Goal: Task Accomplishment & Management: Use online tool/utility

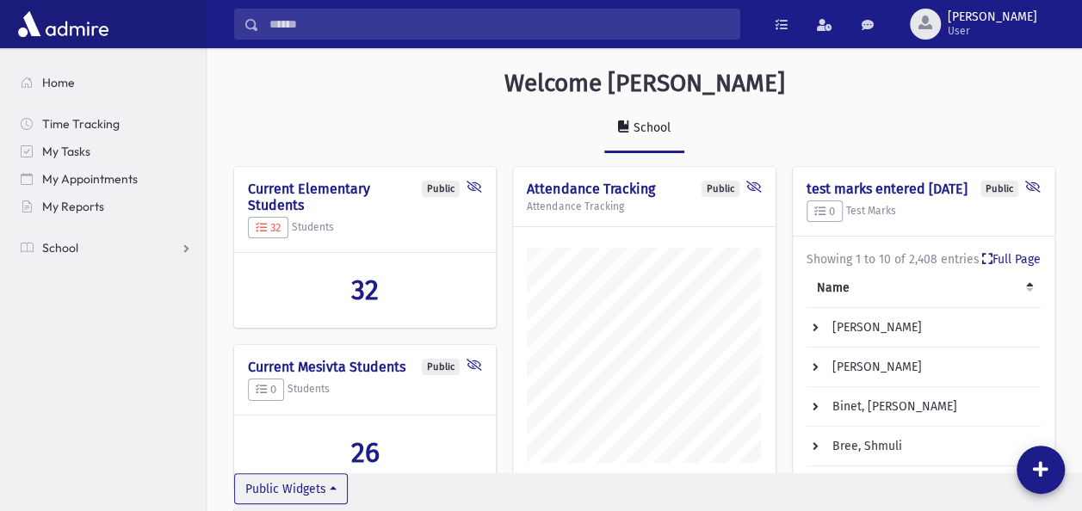
scroll to position [821, 875]
drag, startPoint x: 186, startPoint y: 242, endPoint x: 42, endPoint y: 237, distance: 143.9
click at [42, 237] on link "School" at bounding box center [106, 248] width 199 height 28
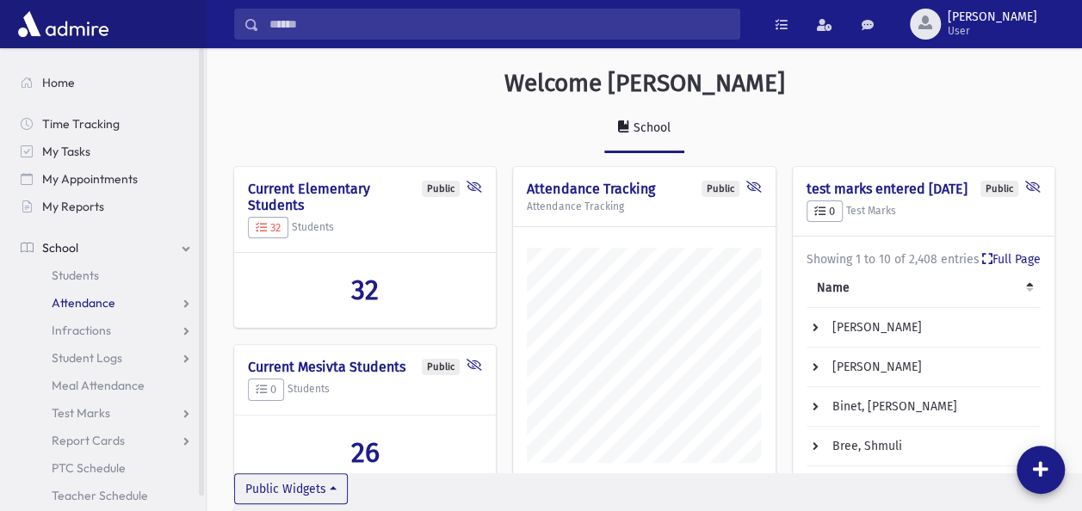
click at [84, 294] on link "Attendance" at bounding box center [106, 303] width 199 height 28
click at [83, 330] on span "Entry" at bounding box center [79, 330] width 29 height 15
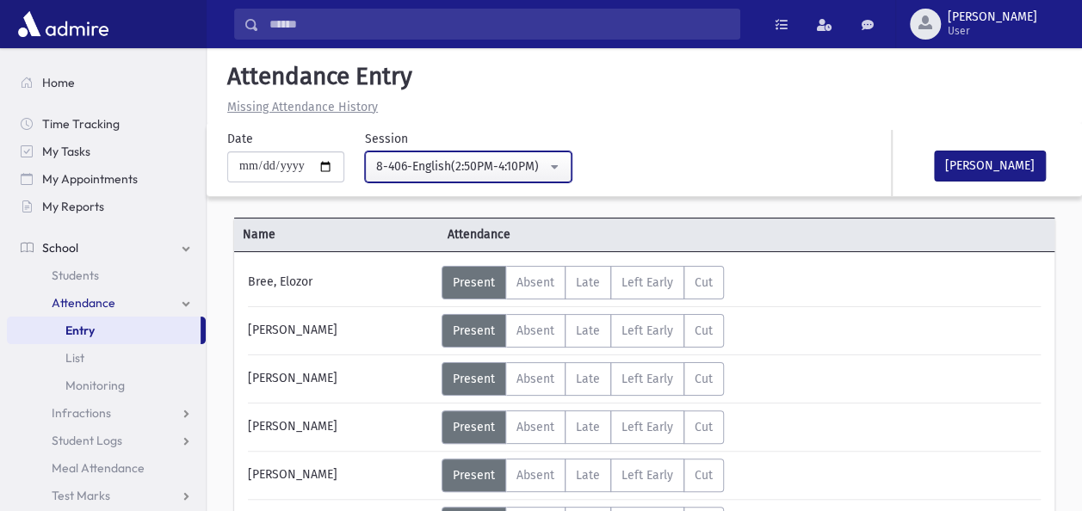
click at [568, 165] on button "8-406-English(2:50PM-4:10PM)" at bounding box center [468, 167] width 207 height 31
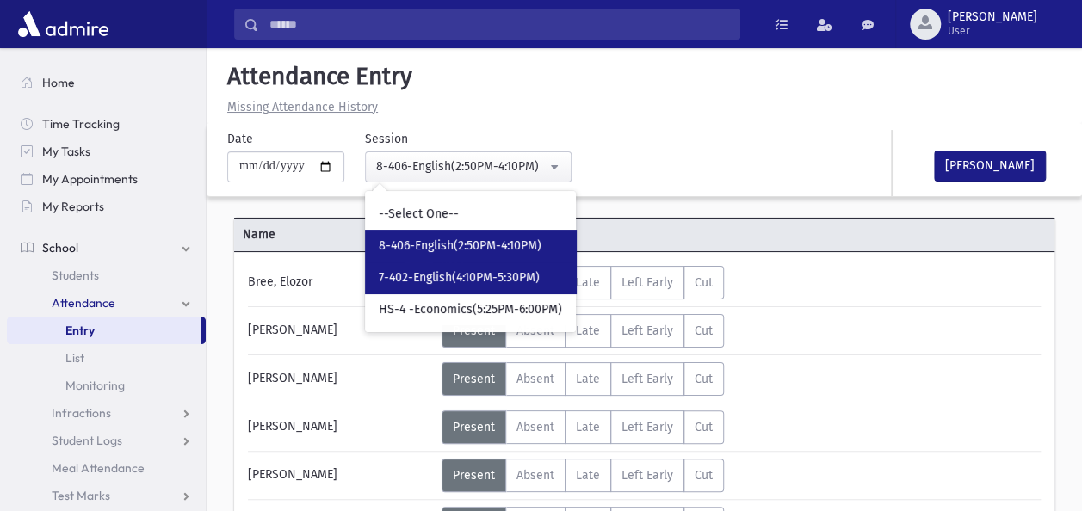
click at [491, 264] on link "7-402-English(4:10PM-5:30PM)" at bounding box center [470, 278] width 211 height 32
select select "****"
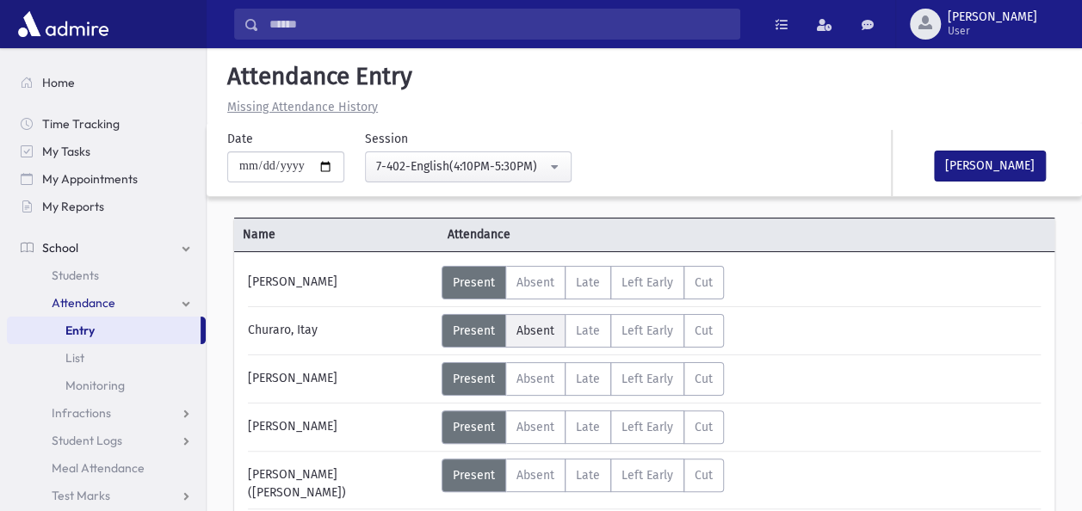
click at [530, 324] on span "Absent" at bounding box center [536, 331] width 38 height 15
click at [389, 331] on div "Churaro, Itay" at bounding box center [340, 331] width 202 height 34
click at [306, 327] on div "Churaro, Itay" at bounding box center [340, 331] width 202 height 34
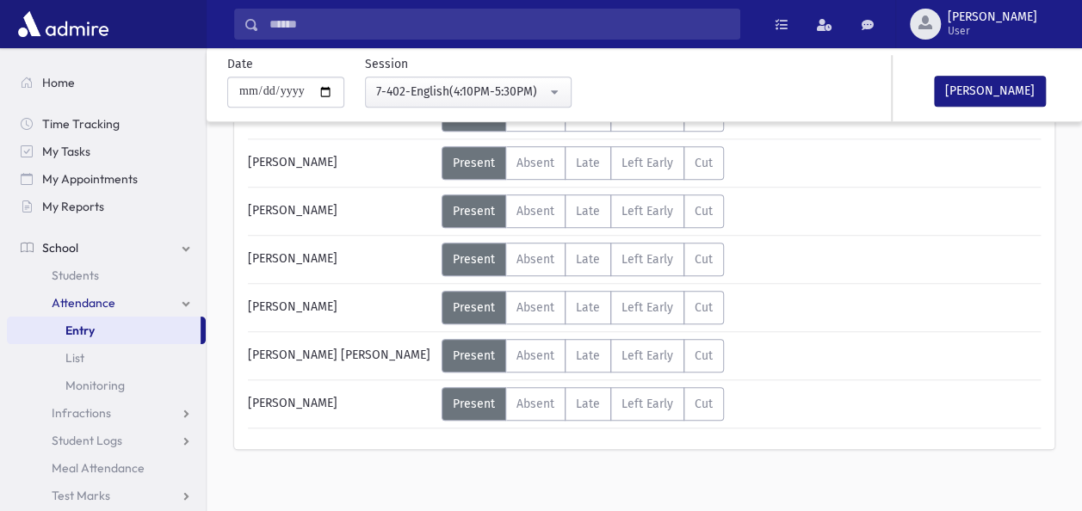
scroll to position [467, 0]
click at [1019, 90] on button "[PERSON_NAME]" at bounding box center [990, 91] width 112 height 31
